Goal: Check status: Check status

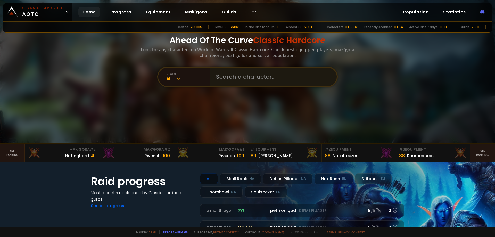
scroll to position [26, 0]
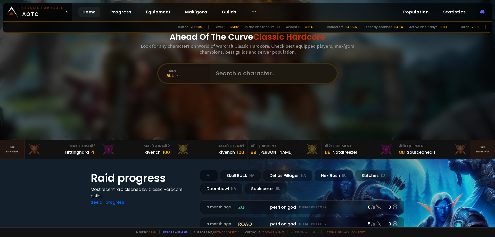
click at [241, 96] on div "Ahead Of The Curve Classic Hardcore Look for any characters on World of Warcraf…" at bounding box center [247, 57] width 310 height 166
click at [242, 73] on input "text" at bounding box center [271, 73] width 117 height 19
type input "skinni"
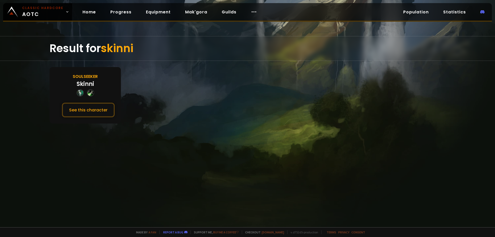
click at [86, 75] on div "Soulseeker" at bounding box center [85, 76] width 25 height 6
click at [92, 122] on div "Soulseeker Skinni See this character" at bounding box center [84, 95] width 71 height 56
click at [90, 107] on button "See this character" at bounding box center [88, 110] width 53 height 15
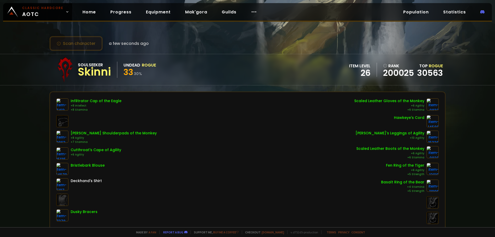
click at [93, 50] on button "Scan character" at bounding box center [75, 43] width 53 height 15
